Goal: Task Accomplishment & Management: Use online tool/utility

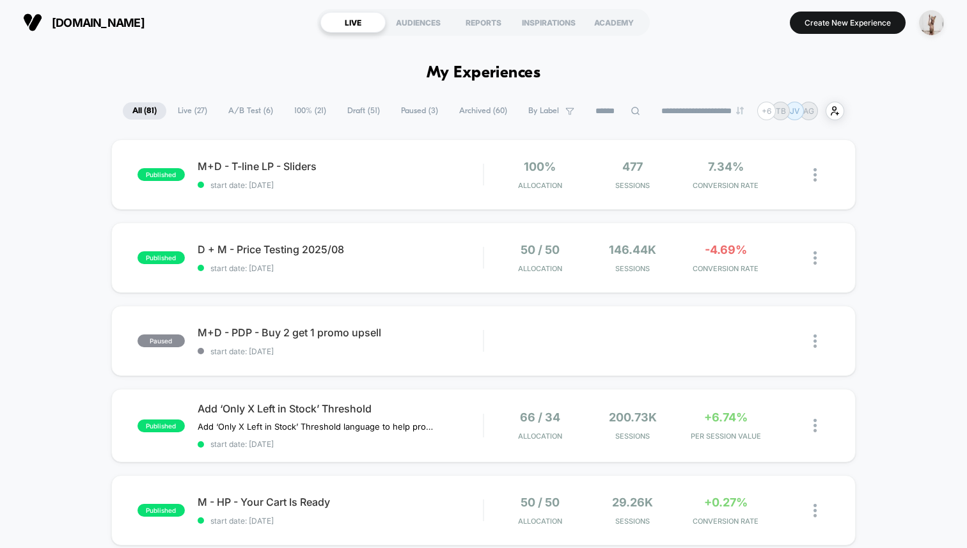
click at [588, 106] on input at bounding box center [618, 111] width 64 height 15
type input "*"
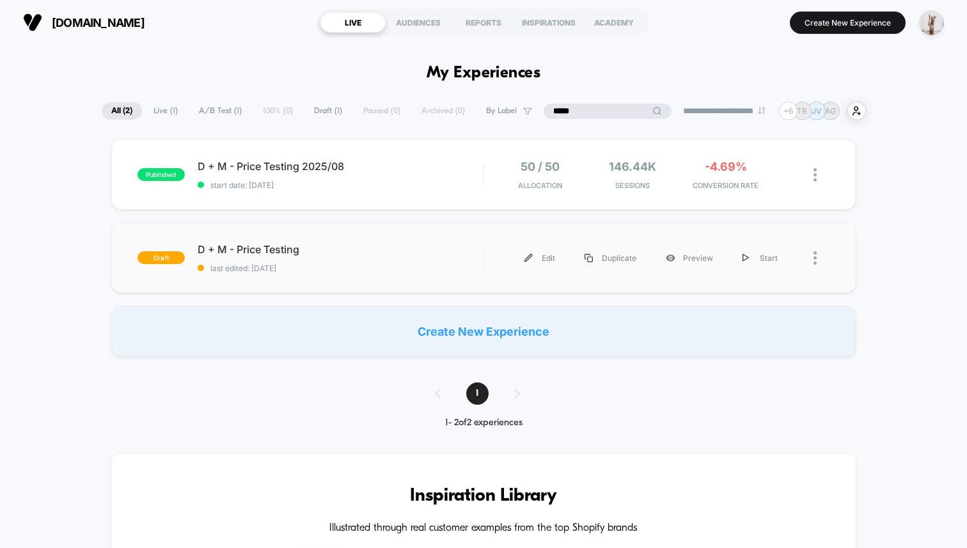
type input "*****"
click at [389, 274] on div "draft D + M - Price Testing last edited: 2/6/2024 Edit Duplicate Preview Start" at bounding box center [483, 258] width 744 height 70
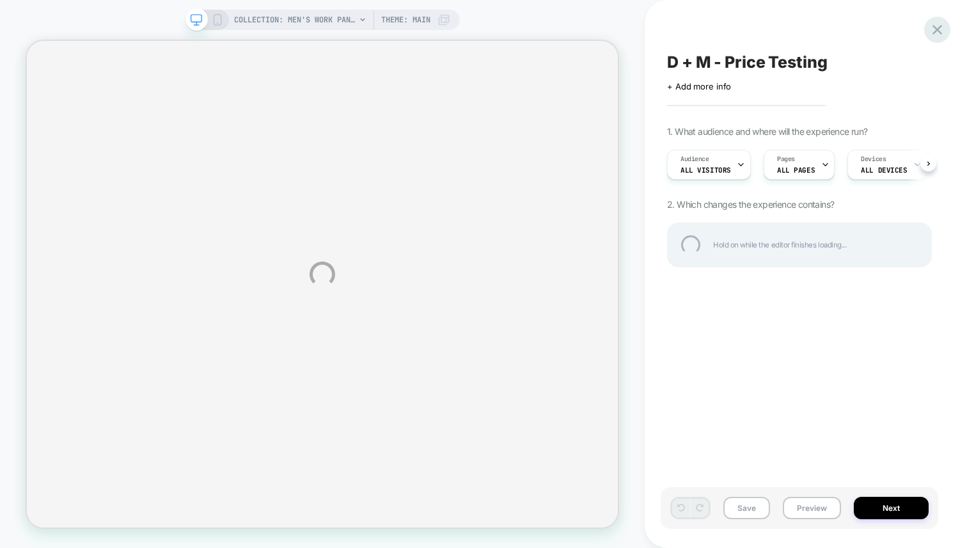
click at [938, 28] on div at bounding box center [937, 30] width 26 height 26
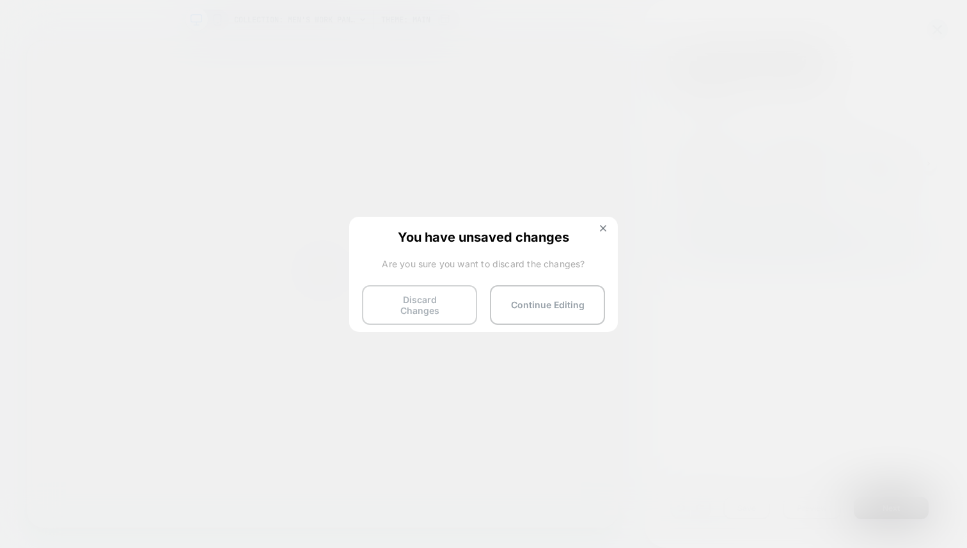
click at [429, 308] on button "Discard Changes" at bounding box center [419, 305] width 115 height 40
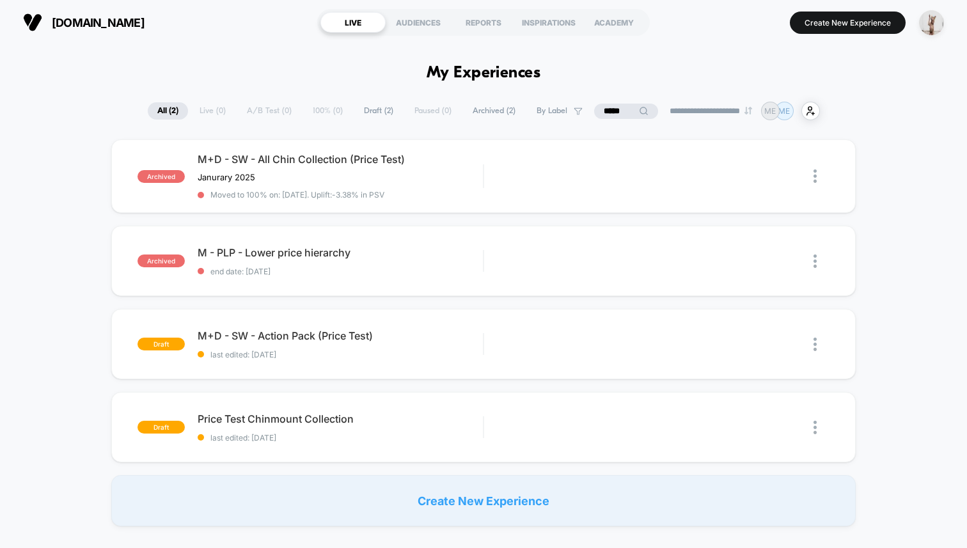
click at [629, 102] on div "**********" at bounding box center [484, 111] width 672 height 19
click at [503, 177] on div "Edit Duplicate Preview" at bounding box center [645, 176] width 296 height 29
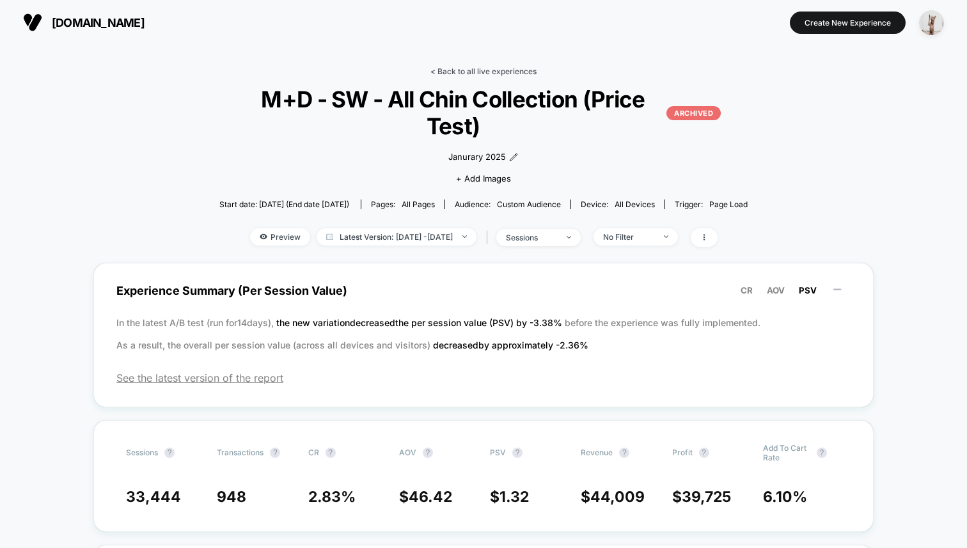
click at [465, 72] on link "< Back to all live experiences" at bounding box center [483, 72] width 106 height 10
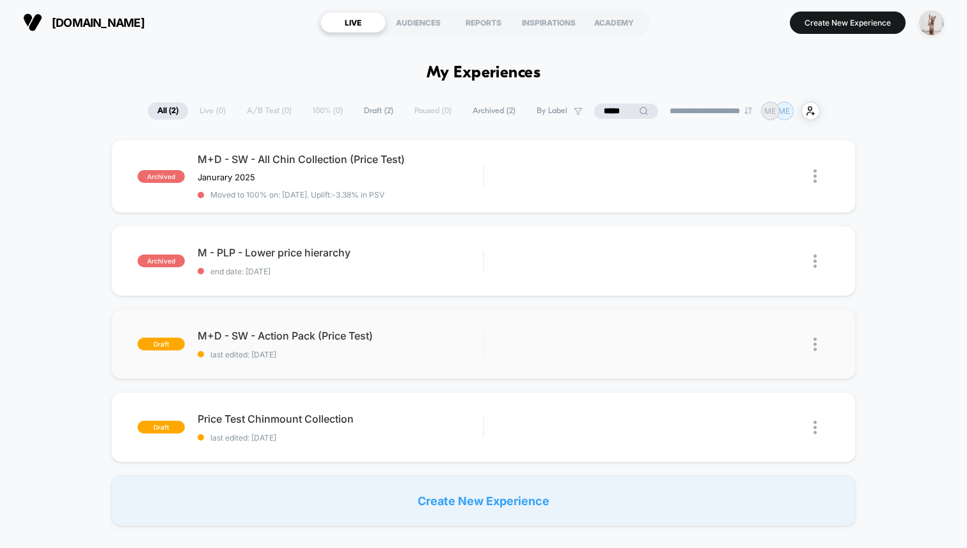
click at [815, 345] on img at bounding box center [814, 344] width 3 height 13
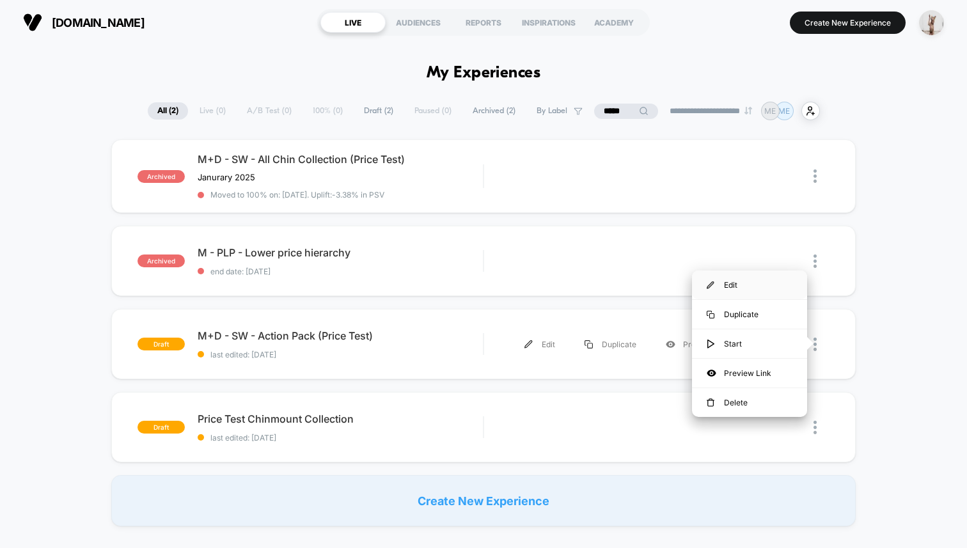
click at [730, 286] on div "Edit" at bounding box center [749, 285] width 115 height 29
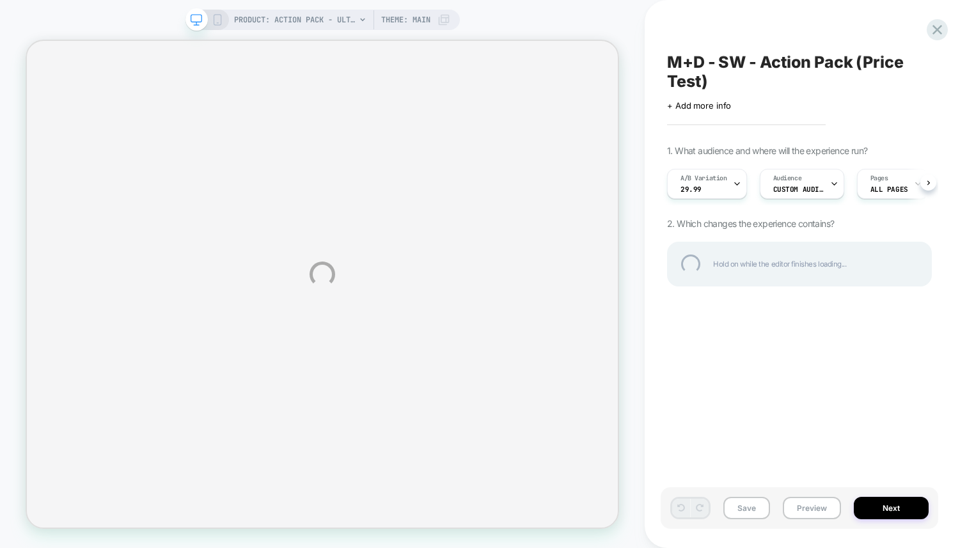
click at [711, 184] on div "PRODUCT: Action Pack - Ultimate Camera Angle Adjustability (Best Value) [access…" at bounding box center [483, 274] width 967 height 548
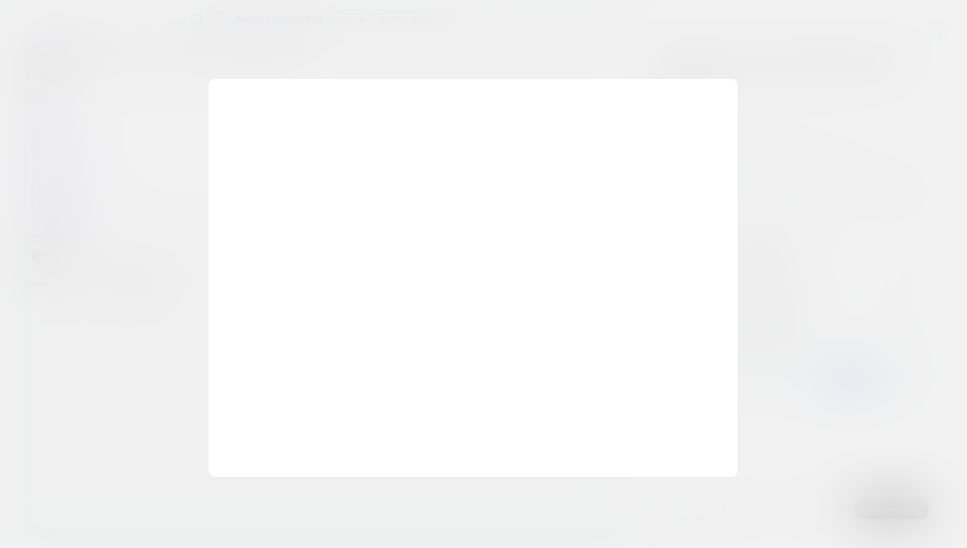
scroll to position [0, 1]
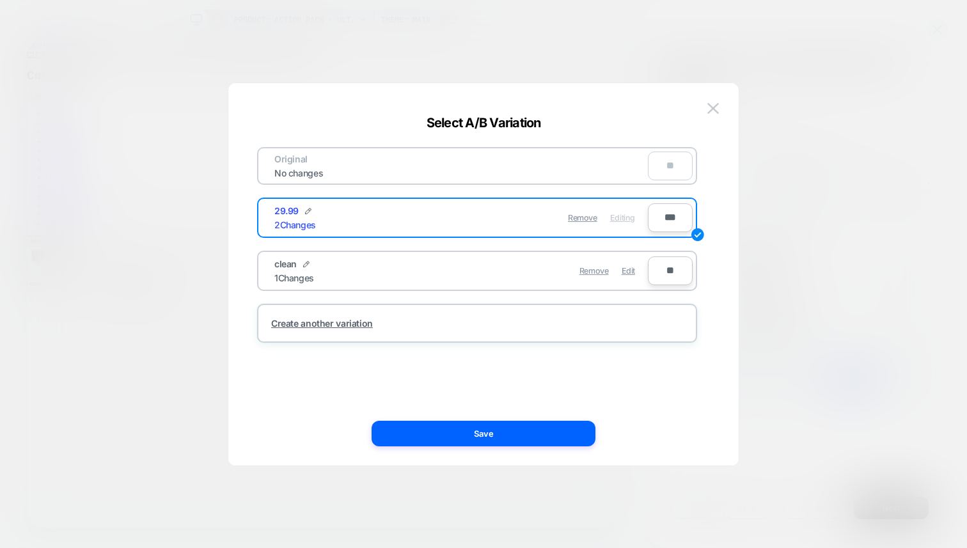
click at [411, 277] on div "clean 1 Changes" at bounding box center [367, 270] width 187 height 25
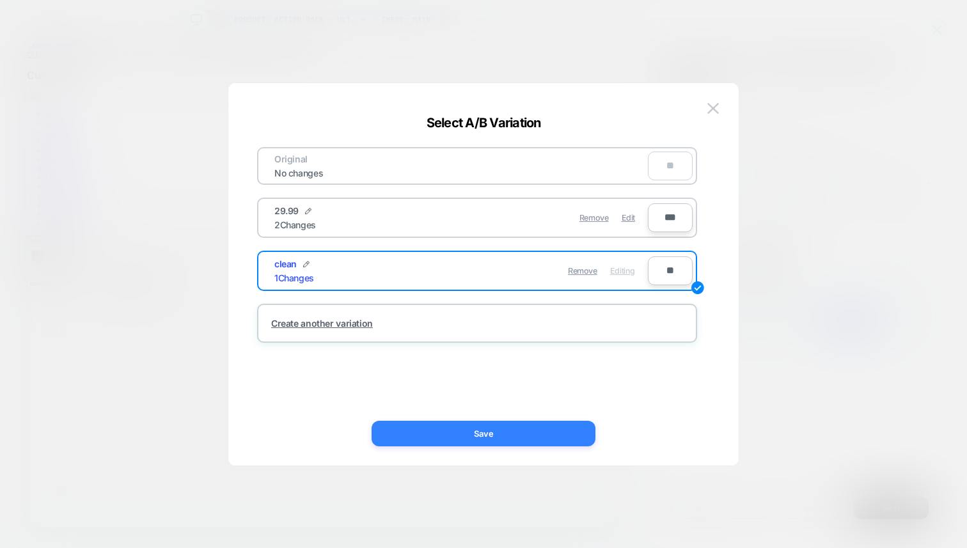
click at [513, 430] on button "Save" at bounding box center [484, 434] width 224 height 26
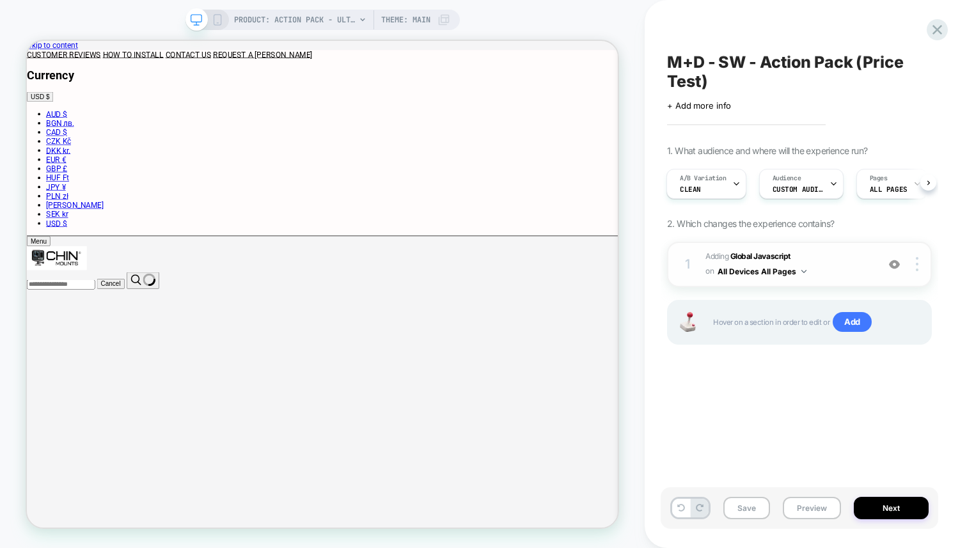
click at [853, 265] on span "Adding Global Javascript on All Devices All Pages" at bounding box center [788, 264] width 166 height 30
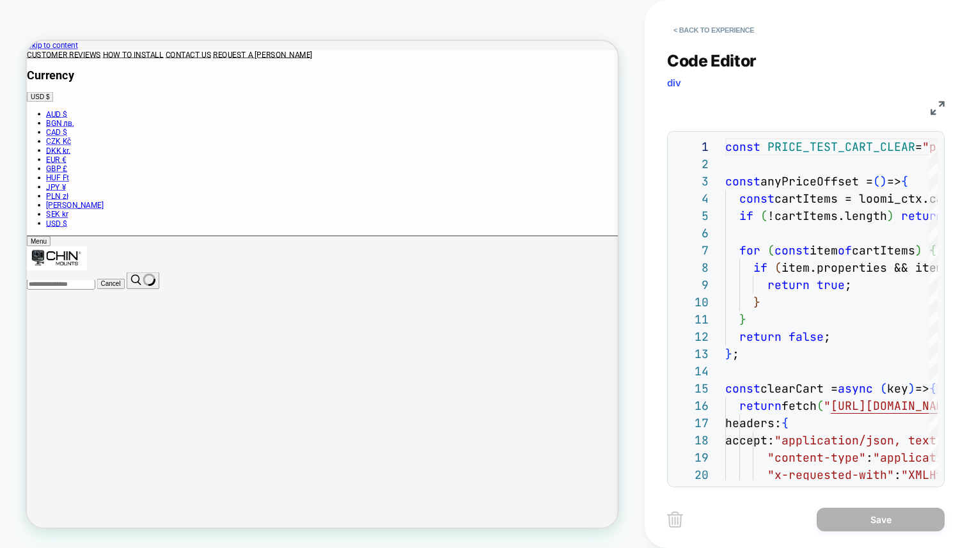
scroll to position [173, 0]
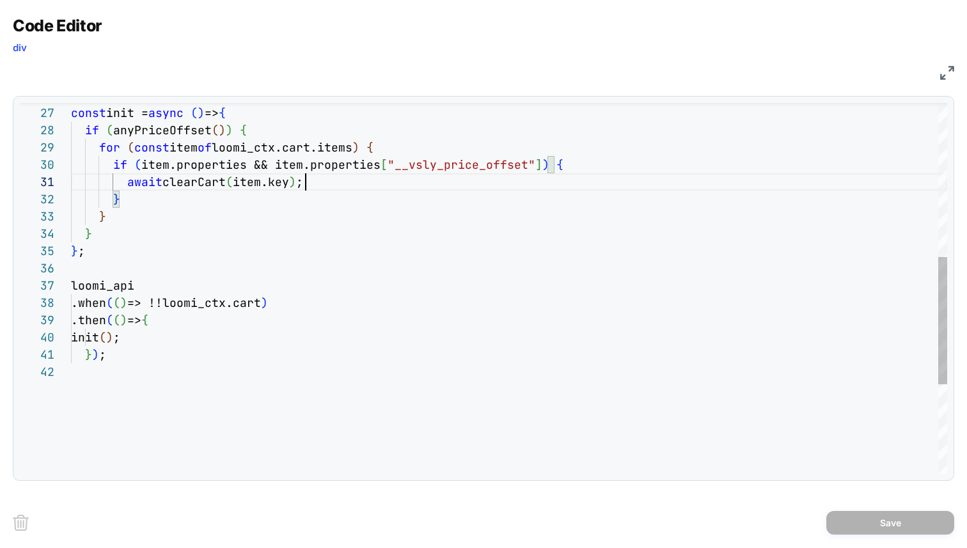
scroll to position [0, 234]
click at [333, 173] on div "const init = async ( ) => { if ( anyPriceOffset ( ) ) { for ( const item of loo…" at bounding box center [509, 194] width 876 height 1079
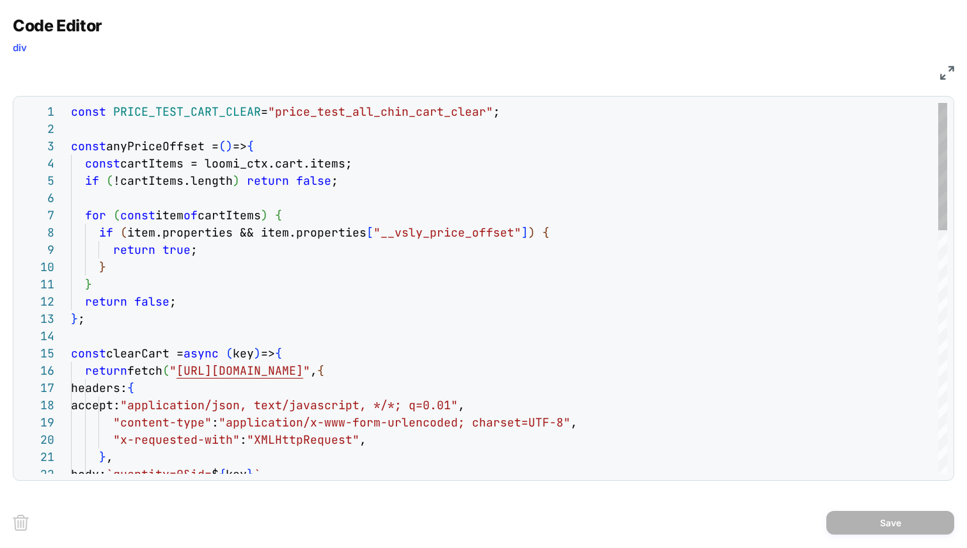
scroll to position [0, 0]
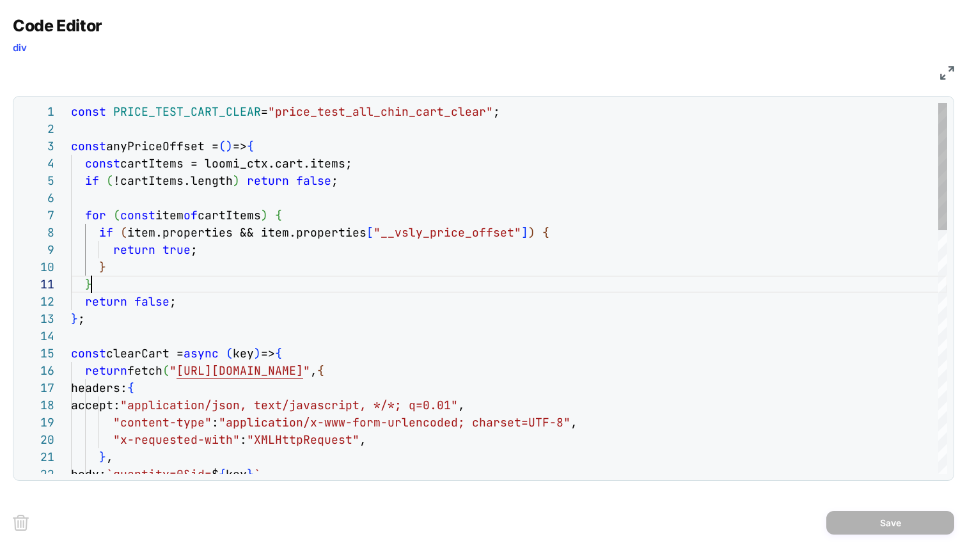
drag, startPoint x: 304, startPoint y: 285, endPoint x: 272, endPoint y: 278, distance: 32.9
drag, startPoint x: 134, startPoint y: 145, endPoint x: 162, endPoint y: 201, distance: 62.9
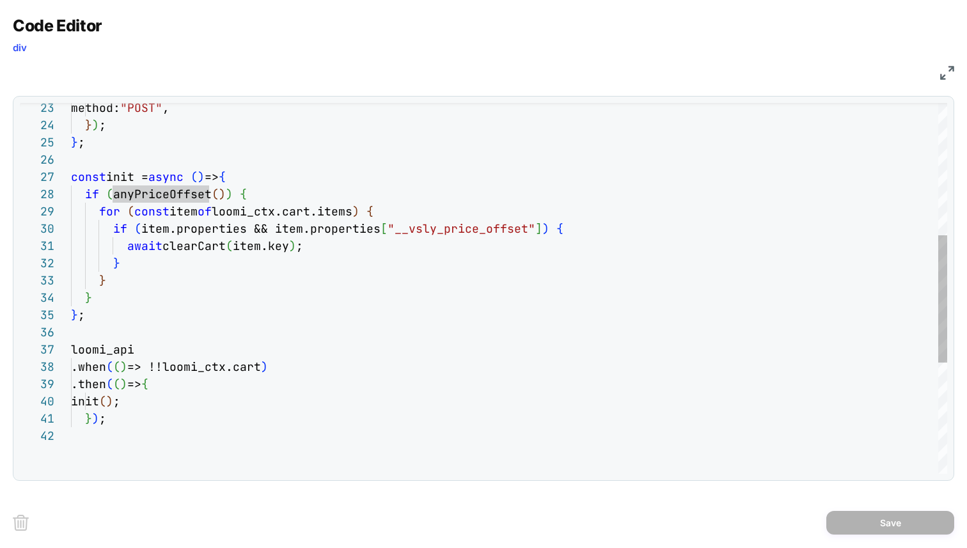
scroll to position [104, 42]
click at [109, 184] on div "method: "POST" , } ) ; } ; const init = async ( ) => { if ( anyPriceOffset ( ) …" at bounding box center [509, 258] width 876 height 1079
drag, startPoint x: 127, startPoint y: 193, endPoint x: 178, endPoint y: 194, distance: 50.5
click at [177, 192] on div "method: "POST" , } ) ; } ; const init = async ( ) => { if ( anyPriceOffset ( ) …" at bounding box center [509, 258] width 876 height 1079
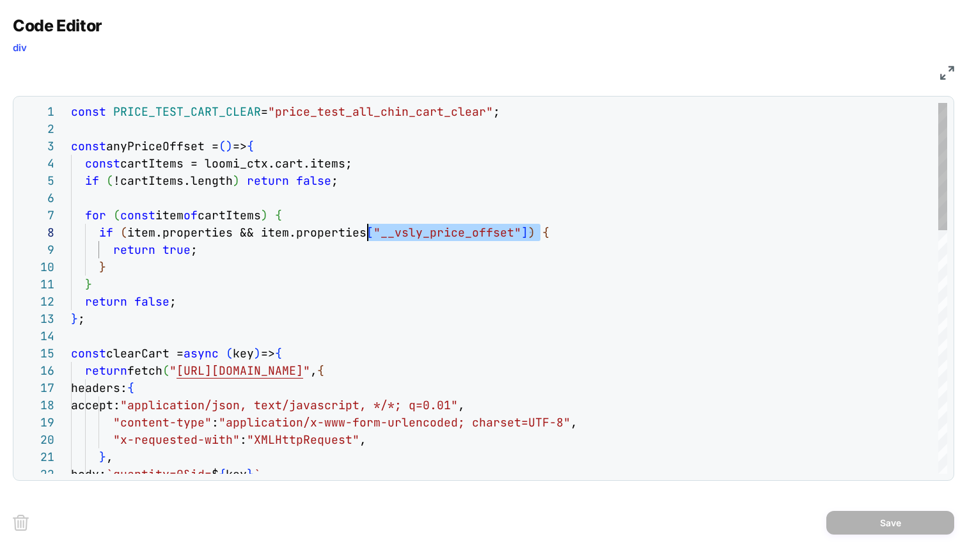
scroll to position [121, 311]
drag, startPoint x: 573, startPoint y: 234, endPoint x: 382, endPoint y: 232, distance: 190.6
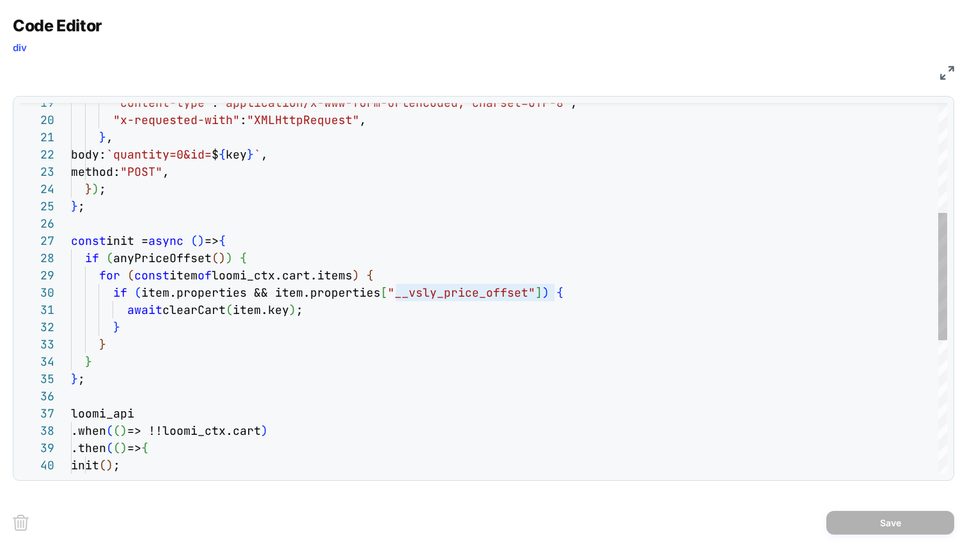
scroll to position [0, 131]
click at [201, 311] on div "if ( anyPriceOffset ( ) ) { for ( const item of loomi_ctx.cart.items ) { if ( i…" at bounding box center [509, 322] width 876 height 1079
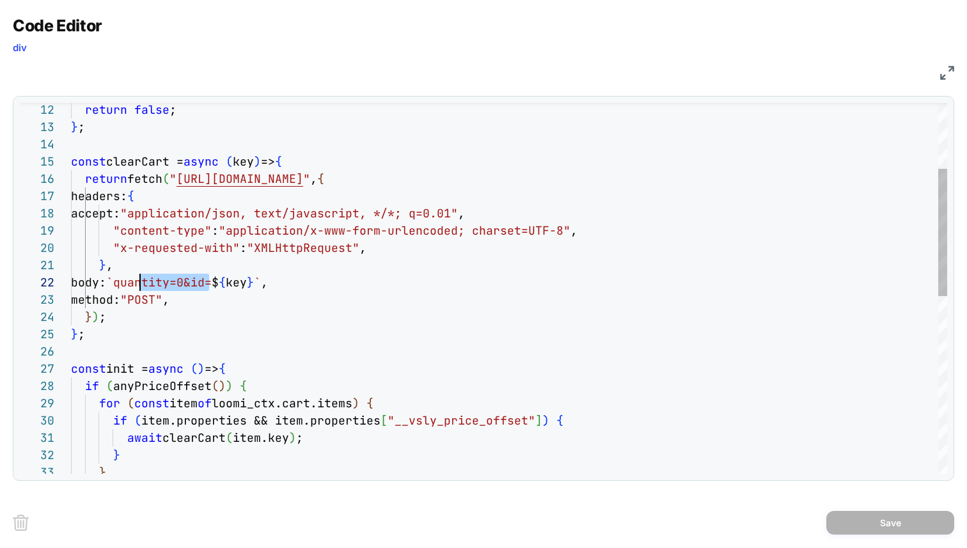
scroll to position [17, 76]
drag, startPoint x: 209, startPoint y: 284, endPoint x: 166, endPoint y: 287, distance: 43.6
click at [149, 285] on div "if ( anyPriceOffset ( ) ) { for ( const item of loomi_ctx.cart.items ) { if ( i…" at bounding box center [509, 450] width 876 height 1079
click at [285, 284] on div "if ( anyPriceOffset ( ) ) { for ( const item of loomi_ctx.cart.items ) { if ( i…" at bounding box center [509, 450] width 876 height 1079
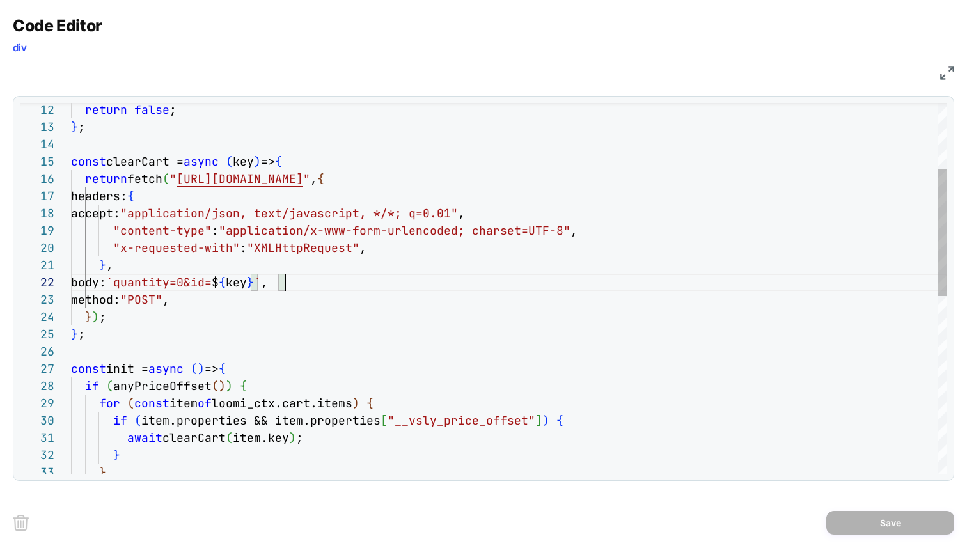
scroll to position [0, 35]
click at [106, 267] on div "if ( anyPriceOffset ( ) ) { for ( const item of loomi_ctx.cart.items ) { if ( i…" at bounding box center [509, 450] width 876 height 1079
click at [496, 152] on div "if ( anyPriceOffset ( ) ) { for ( const item of loomi_ctx.cart.items ) { if ( i…" at bounding box center [509, 450] width 876 height 1079
click at [512, 181] on div "if ( anyPriceOffset ( ) ) { for ( const item of loomi_ctx.cart.items ) { if ( i…" at bounding box center [509, 450] width 876 height 1079
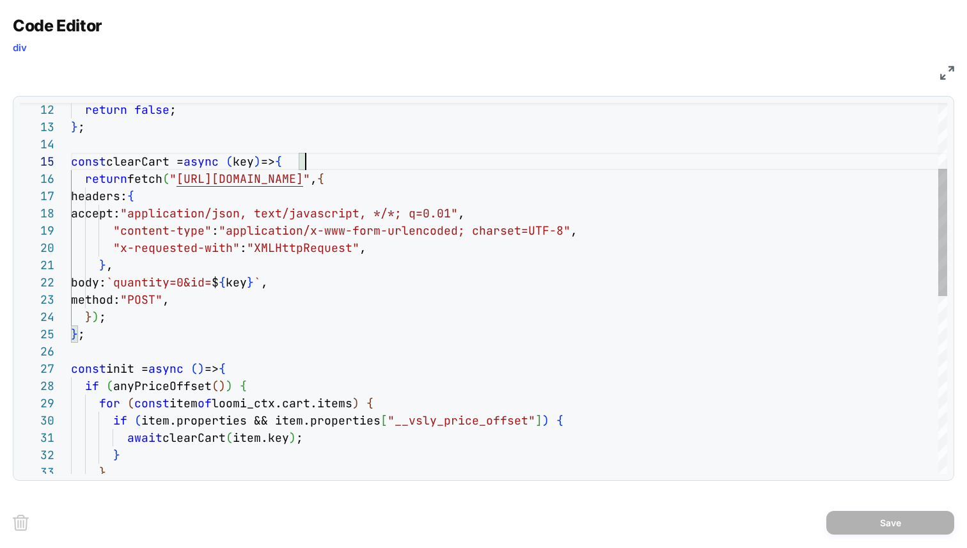
click at [507, 164] on div "if ( anyPriceOffset ( ) ) { for ( const item of loomi_ctx.cart.items ) { if ( i…" at bounding box center [509, 450] width 876 height 1079
click at [515, 205] on div "if ( anyPriceOffset ( ) ) { for ( const item of loomi_ctx.cart.items ) { if ( i…" at bounding box center [509, 450] width 876 height 1079
drag, startPoint x: 521, startPoint y: 187, endPoint x: 520, endPoint y: 178, distance: 9.0
click at [521, 187] on div "if ( anyPriceOffset ( ) ) { for ( const item of loomi_ctx.cart.items ) { if ( i…" at bounding box center [509, 450] width 876 height 1079
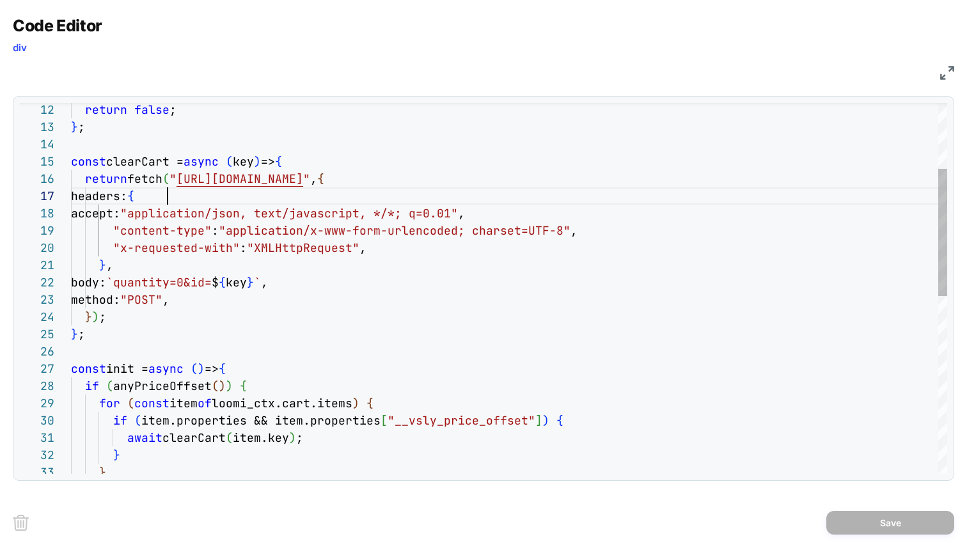
scroll to position [104, 97]
drag, startPoint x: 253, startPoint y: 187, endPoint x: 258, endPoint y: 194, distance: 8.3
click at [253, 188] on div "if ( anyPriceOffset ( ) ) { for ( const item of loomi_ctx.cart.items ) { if ( i…" at bounding box center [509, 450] width 876 height 1079
drag, startPoint x: 151, startPoint y: 283, endPoint x: 222, endPoint y: 285, distance: 71.0
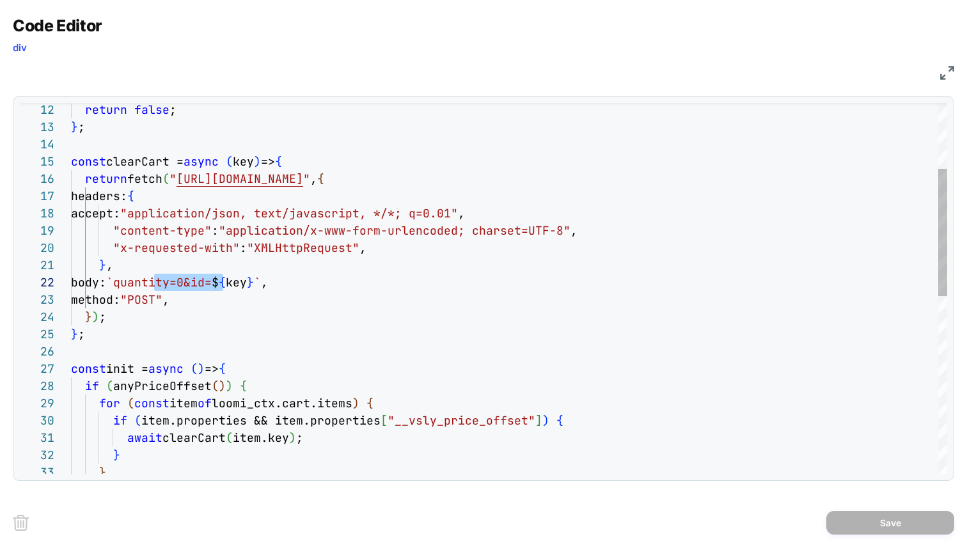
click at [222, 285] on div "if ( anyPriceOffset ( ) ) { for ( const item of loomi_ctx.cart.items ) { if ( i…" at bounding box center [509, 450] width 876 height 1079
click at [313, 267] on div "if ( anyPriceOffset ( ) ) { for ( const item of loomi_ctx.cart.items ) { if ( i…" at bounding box center [509, 450] width 876 height 1079
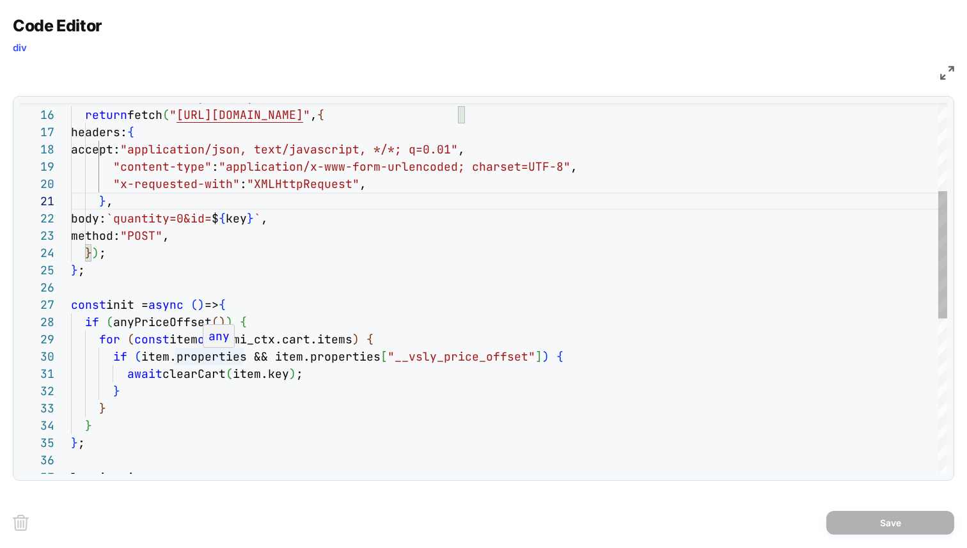
click at [156, 314] on div ""content-type" : "application/x-www-form-urlencoded; charset=UTF-8" , "x-reques…" at bounding box center [509, 386] width 876 height 1079
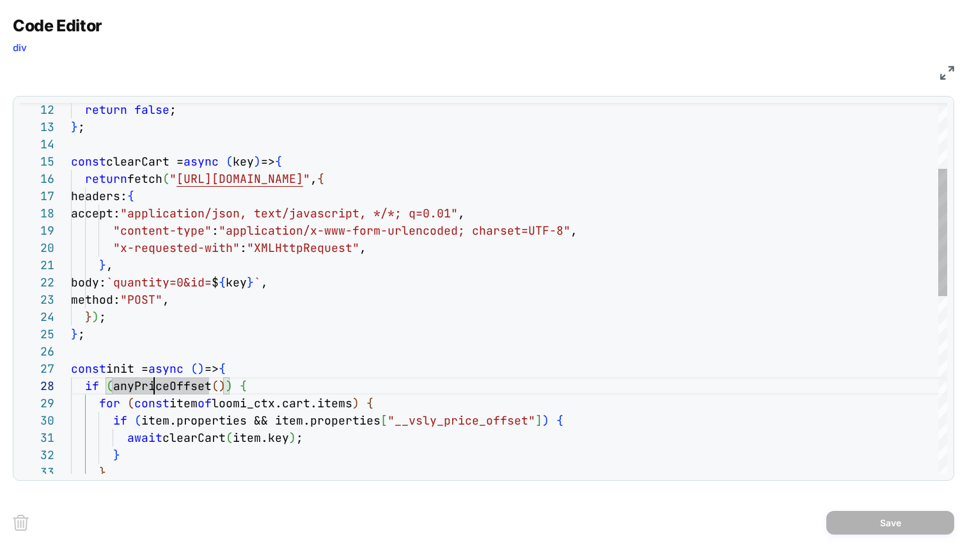
click at [308, 426] on div ""content-type" : "application/x-www-form-urlencoded; charset=UTF-8" , "x-reques…" at bounding box center [509, 450] width 876 height 1079
click at [147, 389] on div at bounding box center [197, 388] width 115 height 3
click at [128, 382] on div ""content-type" : "application/x-www-form-urlencoded; charset=UTF-8" , "x-reques…" at bounding box center [509, 450] width 876 height 1079
click at [153, 388] on div ""content-type" : "application/x-www-form-urlencoded; charset=UTF-8" , "x-reques…" at bounding box center [509, 450] width 876 height 1079
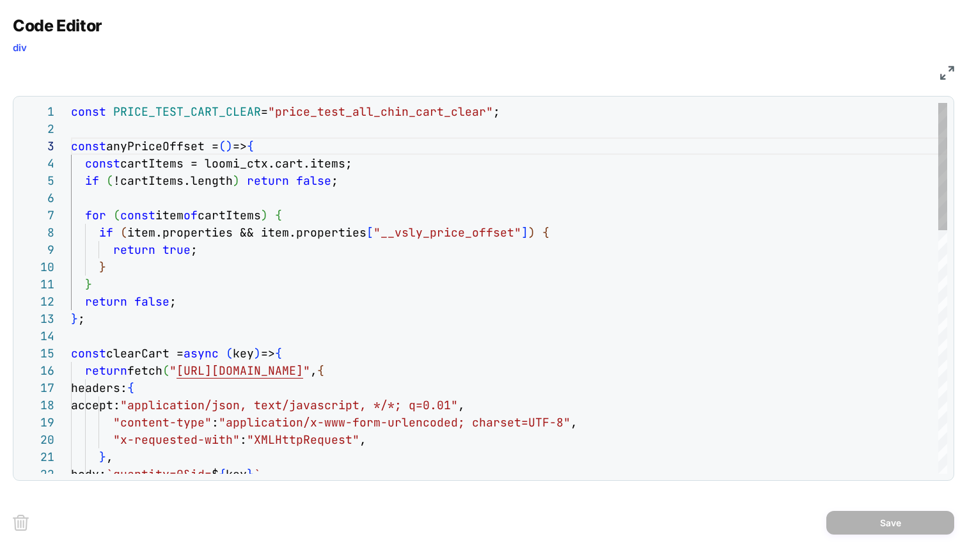
scroll to position [121, 304]
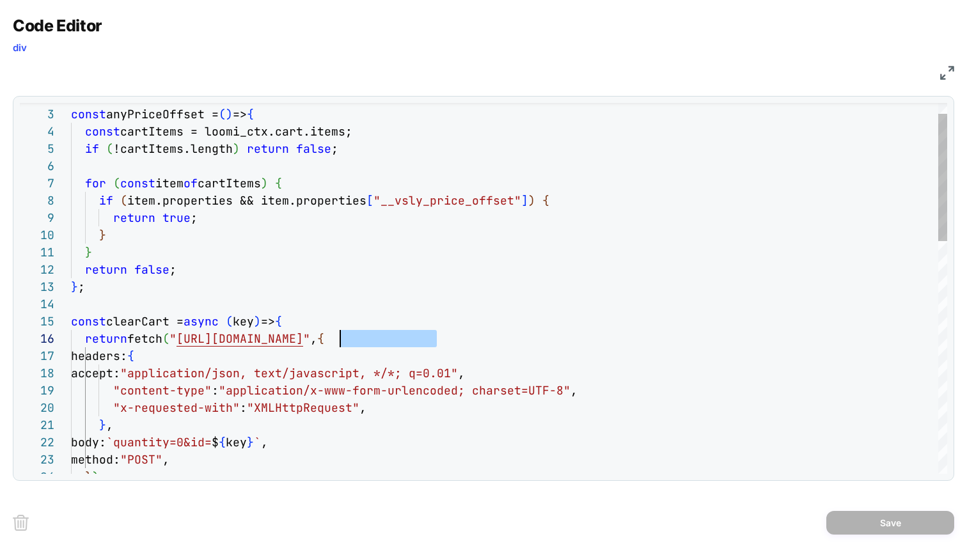
scroll to position [86, 269]
drag, startPoint x: 436, startPoint y: 339, endPoint x: 338, endPoint y: 342, distance: 97.2
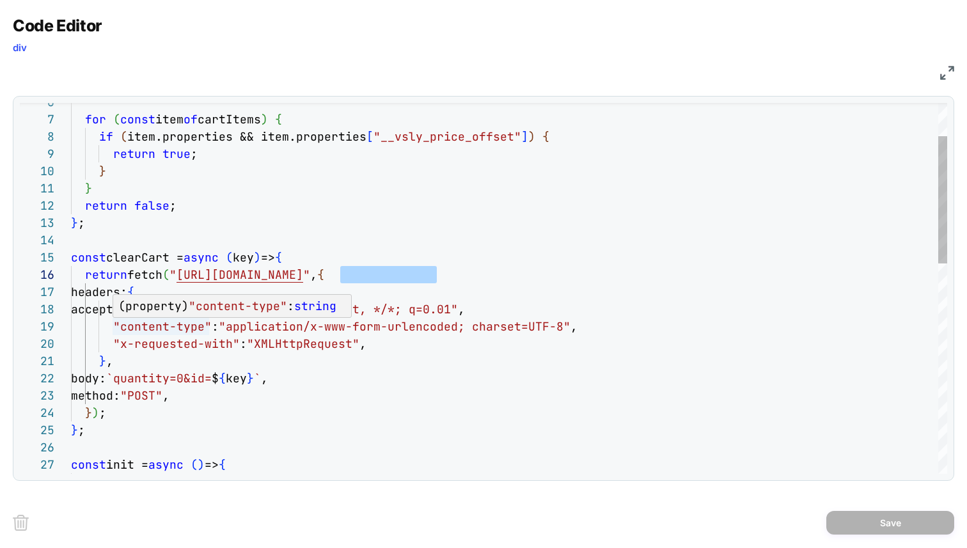
click at [218, 294] on div at bounding box center [232, 294] width 239 height 3
click at [221, 289] on div ""content-type" : "application/x-www-form-urlencoded; charset=UTF-8" , "x-reques…" at bounding box center [509, 546] width 876 height 1079
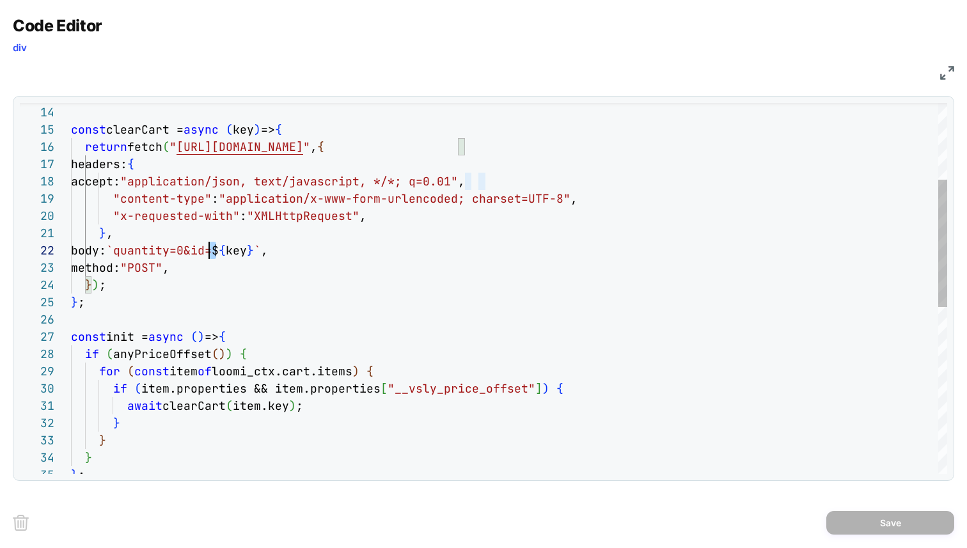
scroll to position [17, 76]
drag, startPoint x: 216, startPoint y: 251, endPoint x: 146, endPoint y: 254, distance: 70.4
click at [146, 254] on div ""content-type" : "application/x-www-form-urlencoded; charset=UTF-8" , "x-reques…" at bounding box center [509, 418] width 876 height 1079
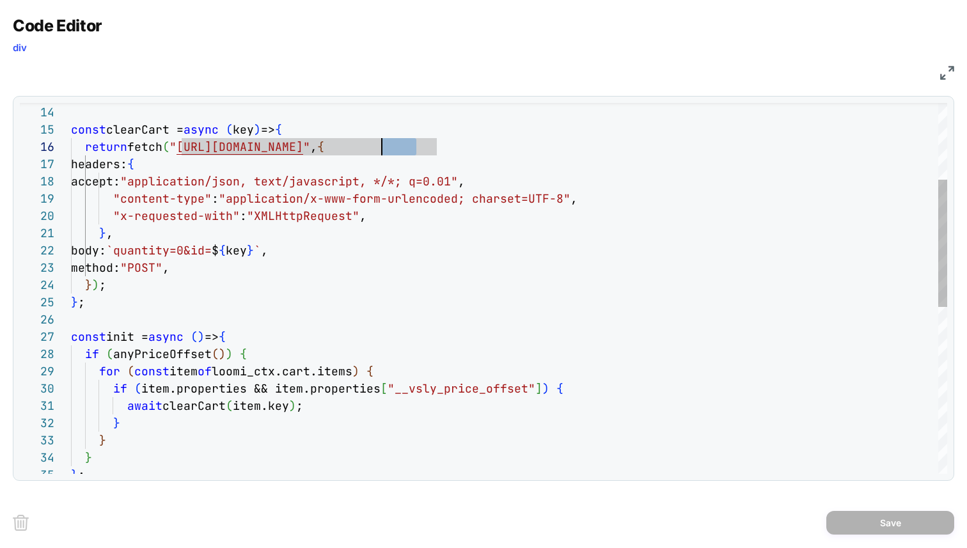
scroll to position [86, 304]
drag, startPoint x: 417, startPoint y: 143, endPoint x: 376, endPoint y: 147, distance: 41.1
click at [376, 147] on div ""content-type" : "application/x-www-form-urlencoded; charset=UTF-8" , "x-reques…" at bounding box center [509, 418] width 876 height 1079
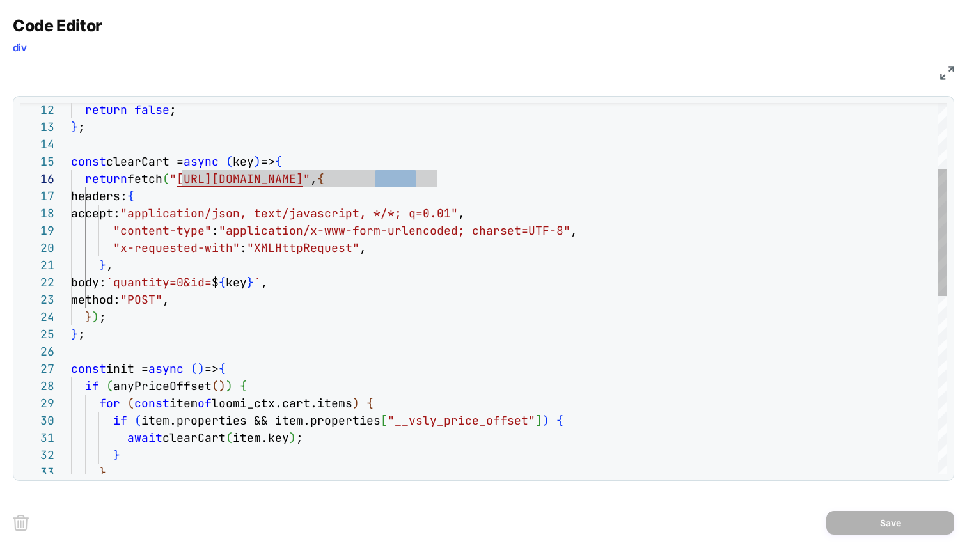
scroll to position [86, 394]
click at [519, 182] on div ""content-type" : "application/x-www-form-urlencoded; charset=UTF-8" , "x-reques…" at bounding box center [509, 450] width 876 height 1079
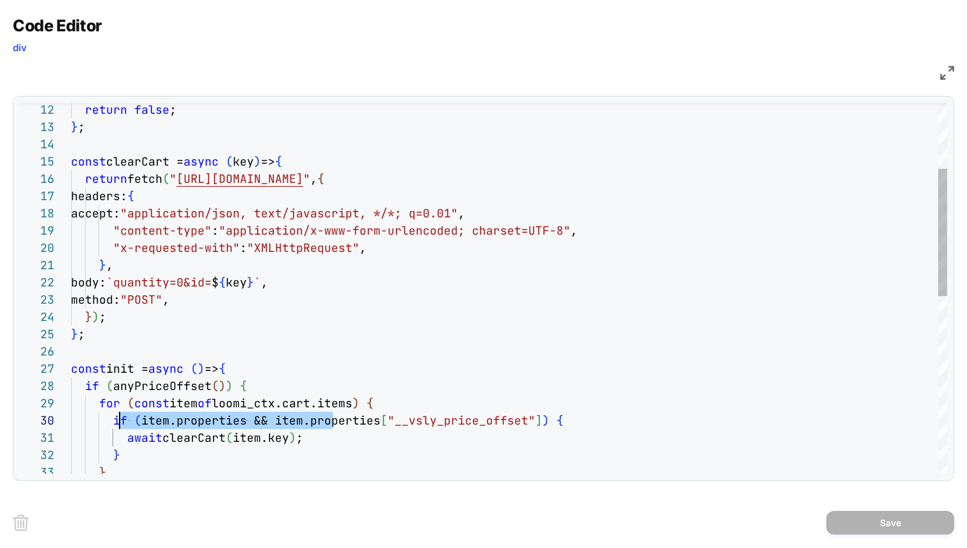
scroll to position [155, 42]
drag, startPoint x: 331, startPoint y: 420, endPoint x: 114, endPoint y: 421, distance: 216.8
click at [114, 421] on div ""content-type" : "application/x-www-form-urlencoded; charset=UTF-8" , "x-reques…" at bounding box center [509, 450] width 876 height 1079
click at [291, 387] on div ""content-type" : "application/x-www-form-urlencoded; charset=UTF-8" , "x-reques…" at bounding box center [509, 450] width 876 height 1079
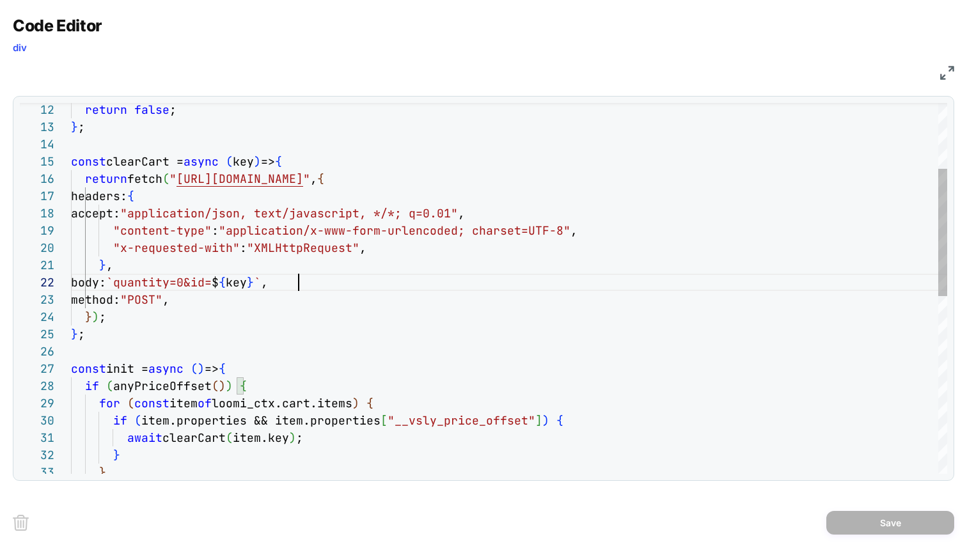
scroll to position [17, 228]
click at [467, 287] on div ""content-type" : "application/x-www-form-urlencoded; charset=UTF-8" , "x-reques…" at bounding box center [509, 450] width 876 height 1079
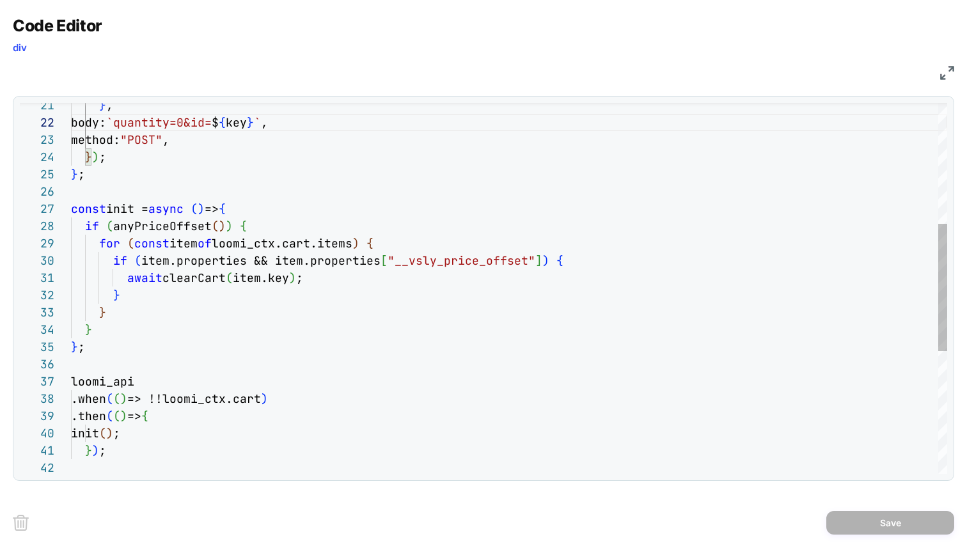
type textarea "**********"
click at [219, 278] on div "} } ; loomi_api .when ( ( ) => !!loomi_ctx.cart ) .then ( ( ) => { init ( ) ; }…" at bounding box center [509, 290] width 876 height 1079
click at [218, 278] on div "} } ; loomi_api .when ( ( ) => !!loomi_ctx.cart ) .then ( ( ) => { init ( ) ; }…" at bounding box center [509, 290] width 876 height 1079
drag, startPoint x: 342, startPoint y: 70, endPoint x: 361, endPoint y: 29, distance: 45.5
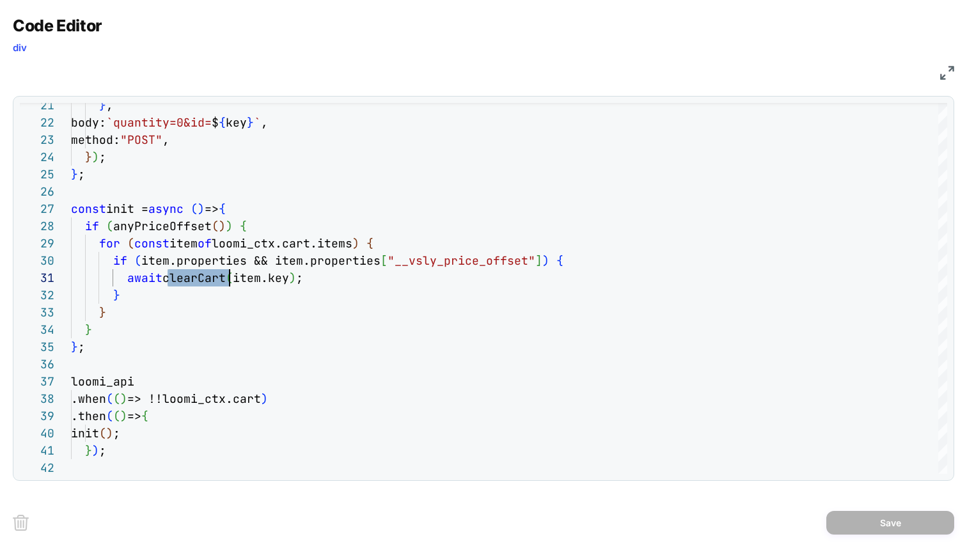
click at [342, 70] on div "JS" at bounding box center [483, 71] width 941 height 22
